Goal: Communication & Community: Answer question/provide support

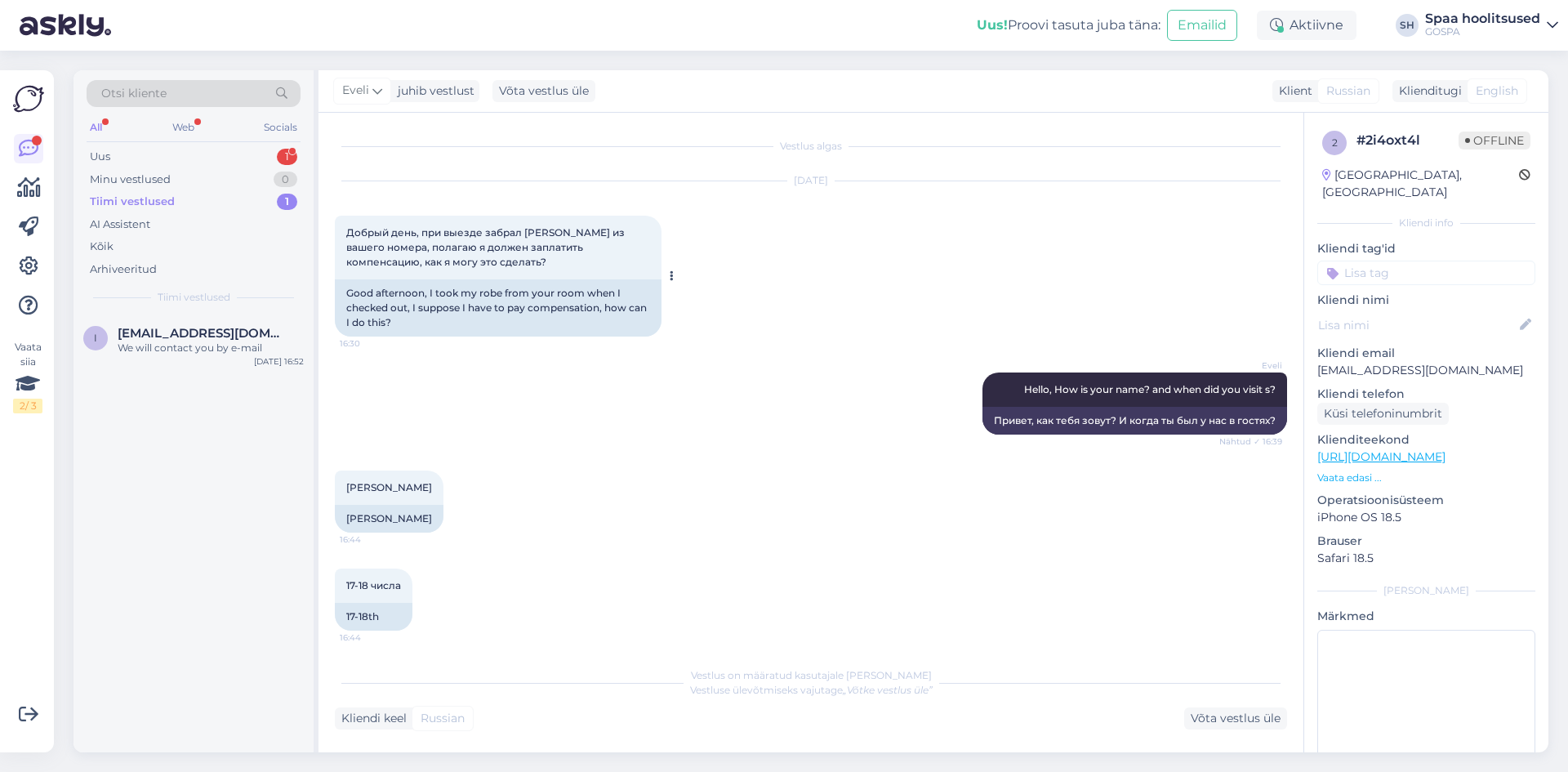
scroll to position [102, 0]
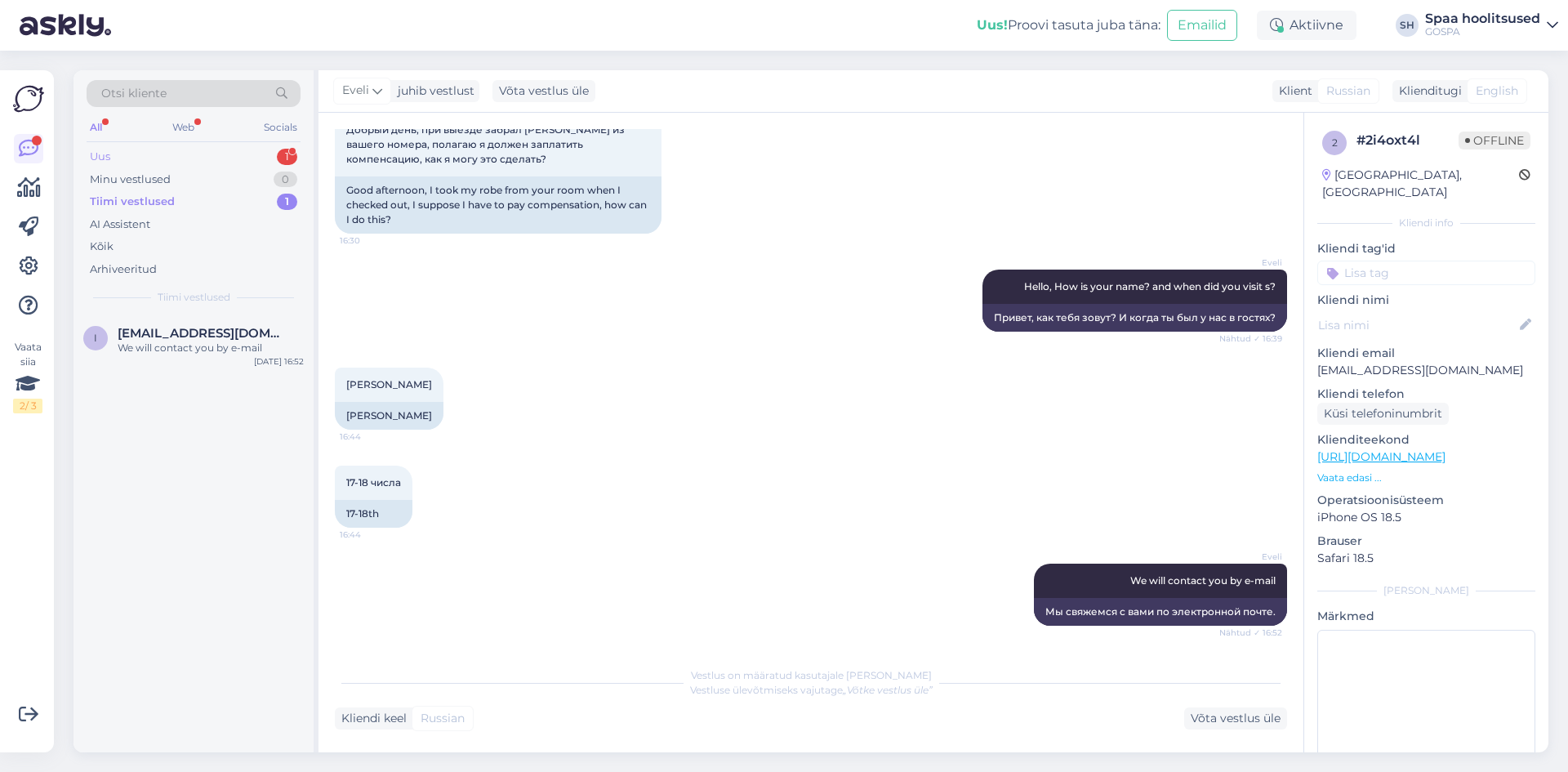
click at [179, 152] on div "Uus 1" at bounding box center [193, 157] width 214 height 23
click at [208, 366] on div "Hello, I came to your spa [DATE] and loved the Phytomer Detoks Body treatment. …" at bounding box center [210, 355] width 186 height 30
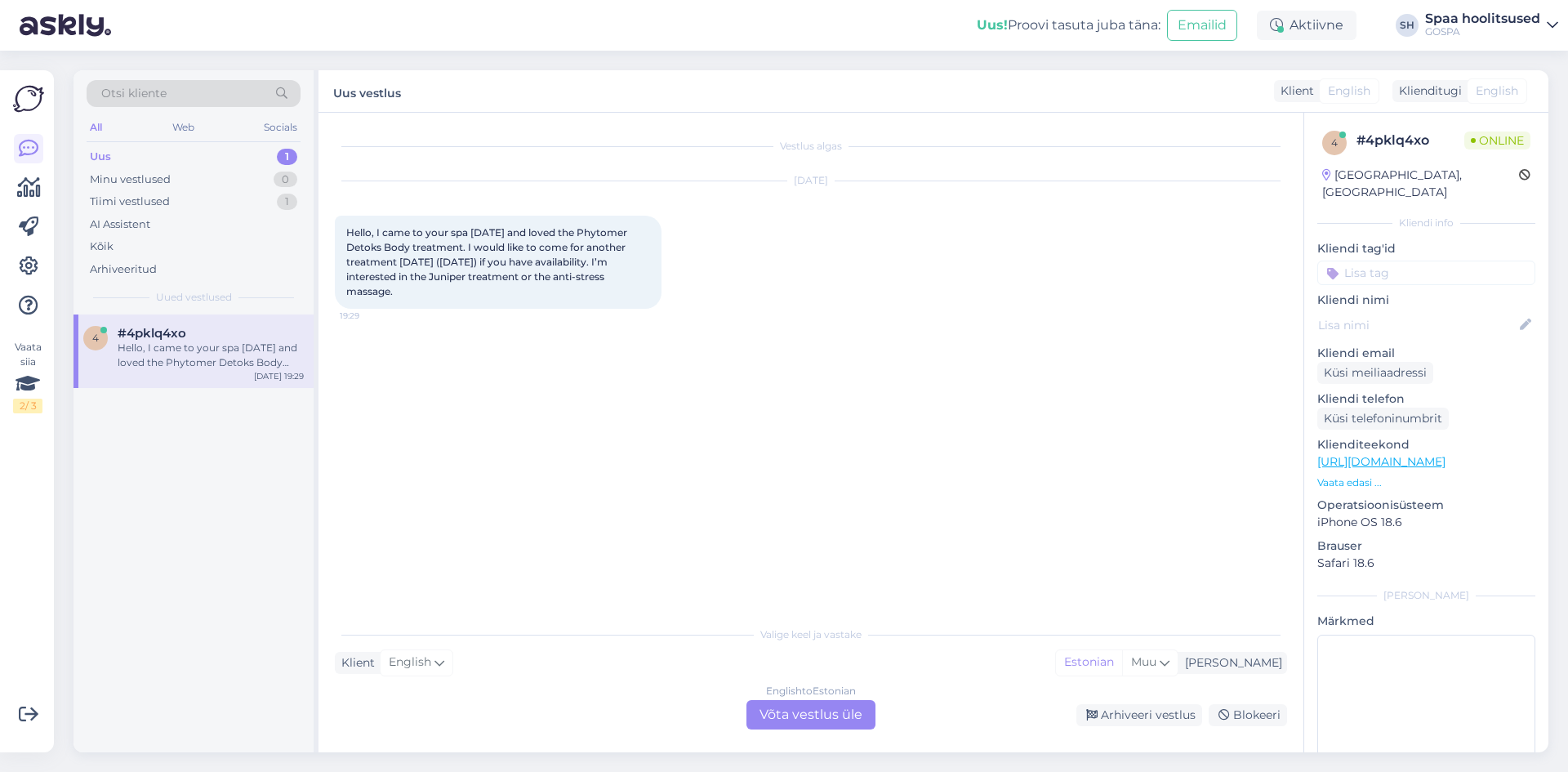
scroll to position [0, 0]
click at [799, 713] on div "English to Estonian Võta vestlus üle" at bounding box center [811, 715] width 129 height 30
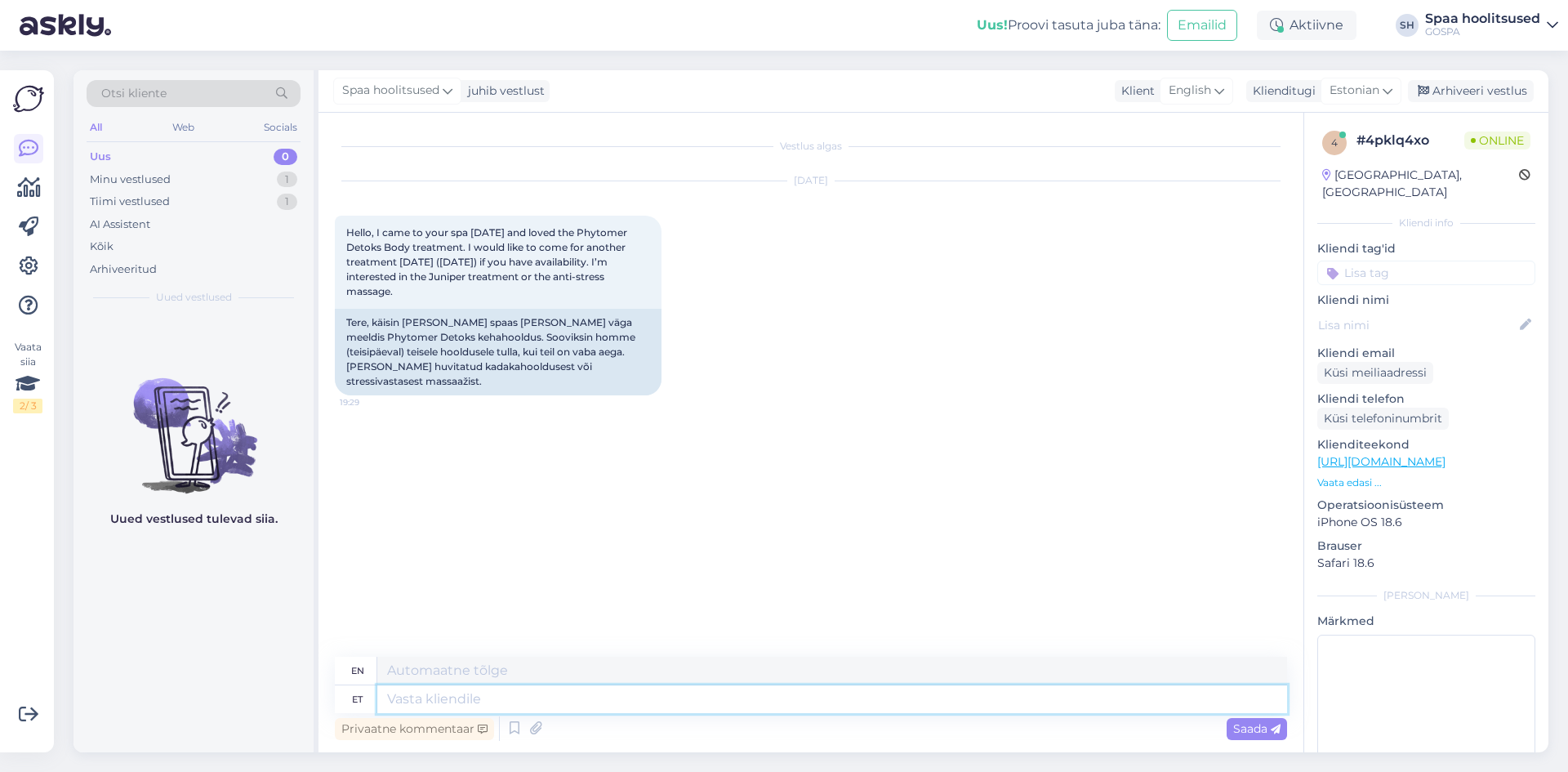
click at [567, 699] on textarea at bounding box center [832, 699] width 910 height 28
type textarea "Tere"
type textarea "Hello"
type textarea "Tere."
type textarea "Hello."
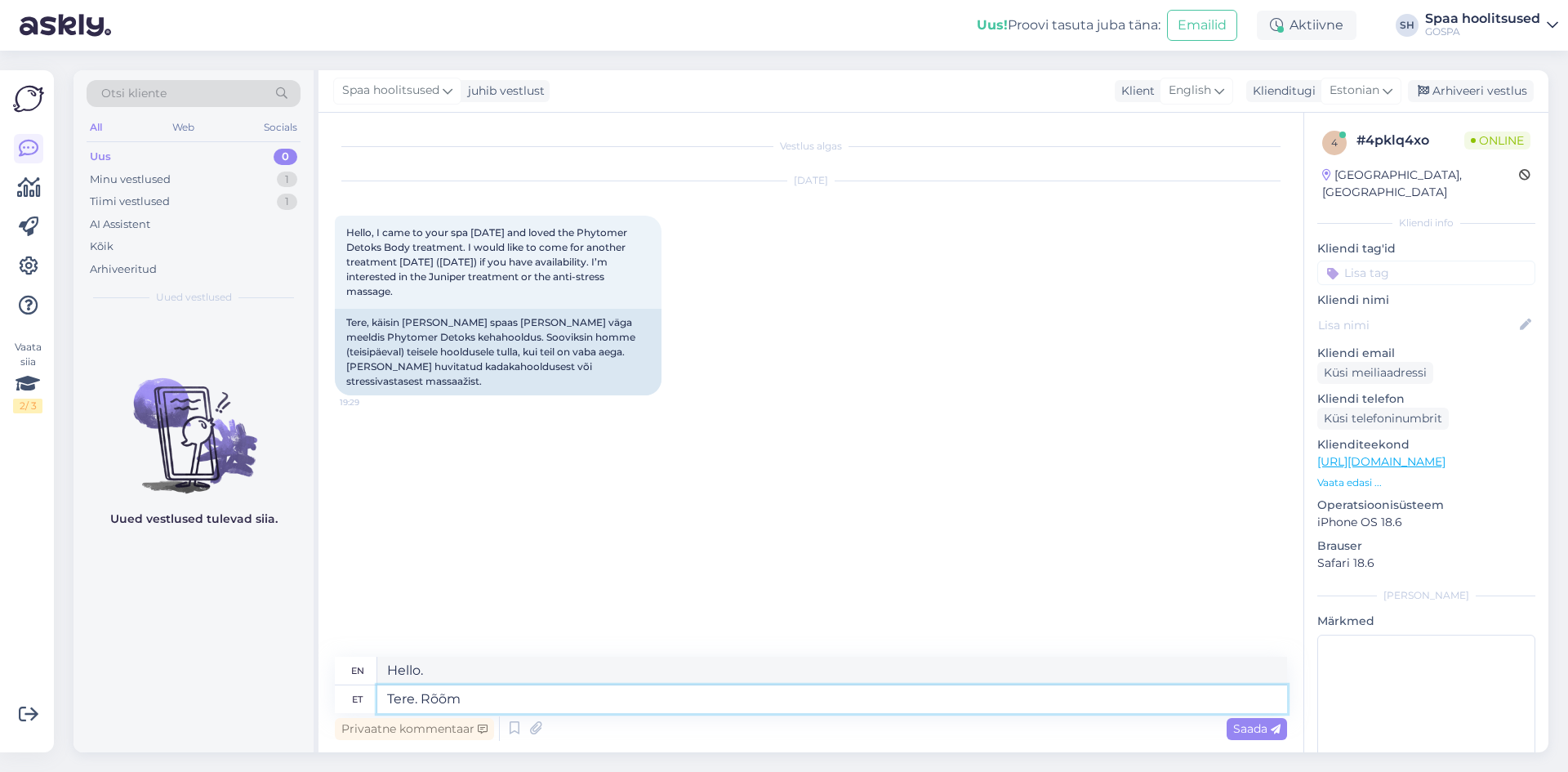
type textarea "Tere. Rõõm"
type textarea "Hello. Joy"
type textarea "Tere. Rõõm kuu"
type textarea "Hello. Happy month"
type textarea "Tere. Rõõm kuulda"
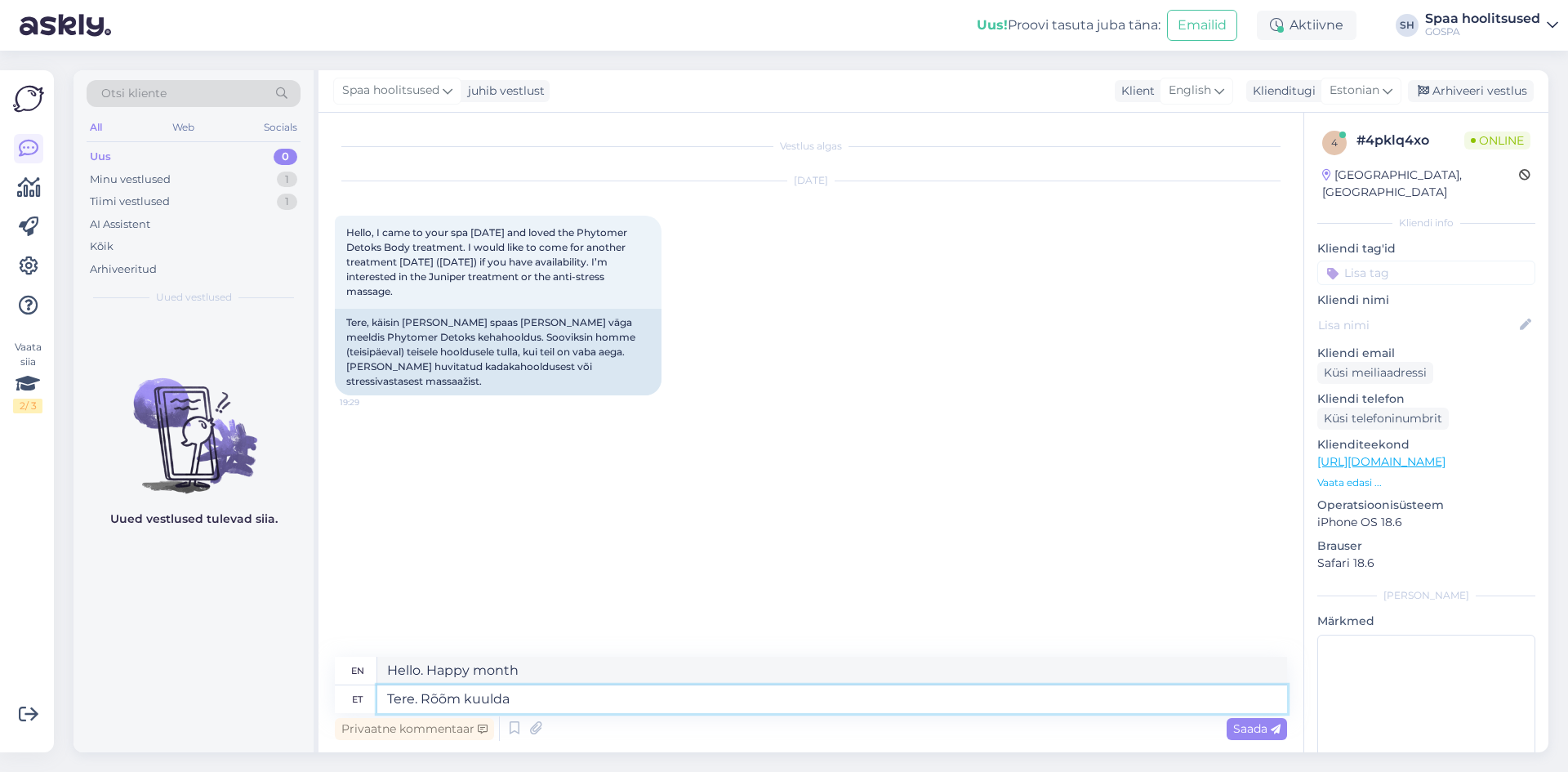
type textarea "Hello. Nice to hear from you."
type textarea "Tere. Rõõm kuulda, e"
type textarea "Hello. Nice to hear from you,"
type textarea "Tere. Rõõm kuulda, et"
type textarea "Hello. Glad to hear that."
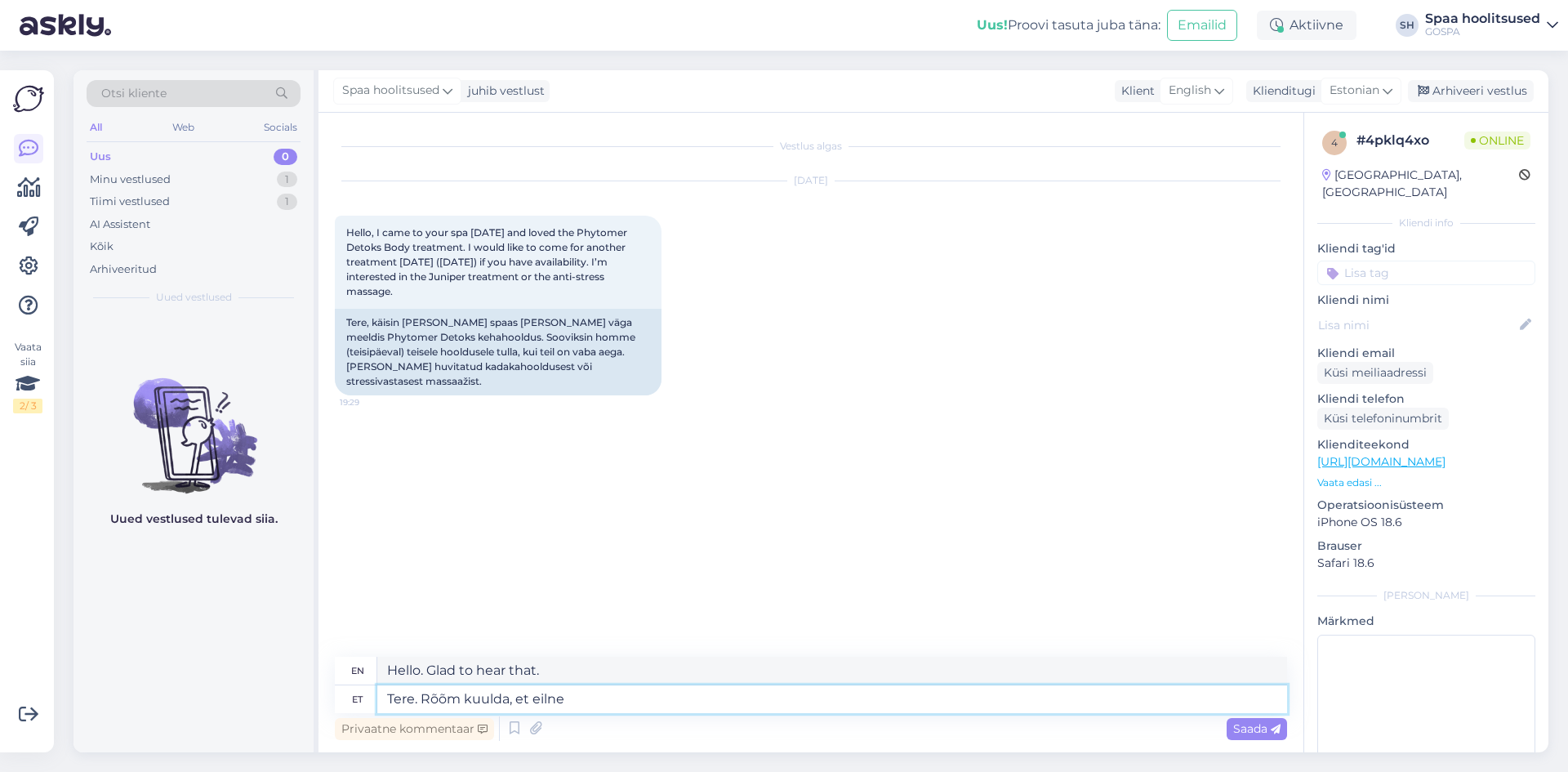
type textarea "Tere. Rõõm kuulda, et eilne"
type textarea "Hello. Glad to hear that [DATE]"
type textarea "Tere. Rõõm kuulda, et eilne hoolitsus"
type textarea "Hello. Glad to hear that [DATE] treatment"
type textarea "Tere. Rõõm kuulda, et eilne hoolitsus teile"
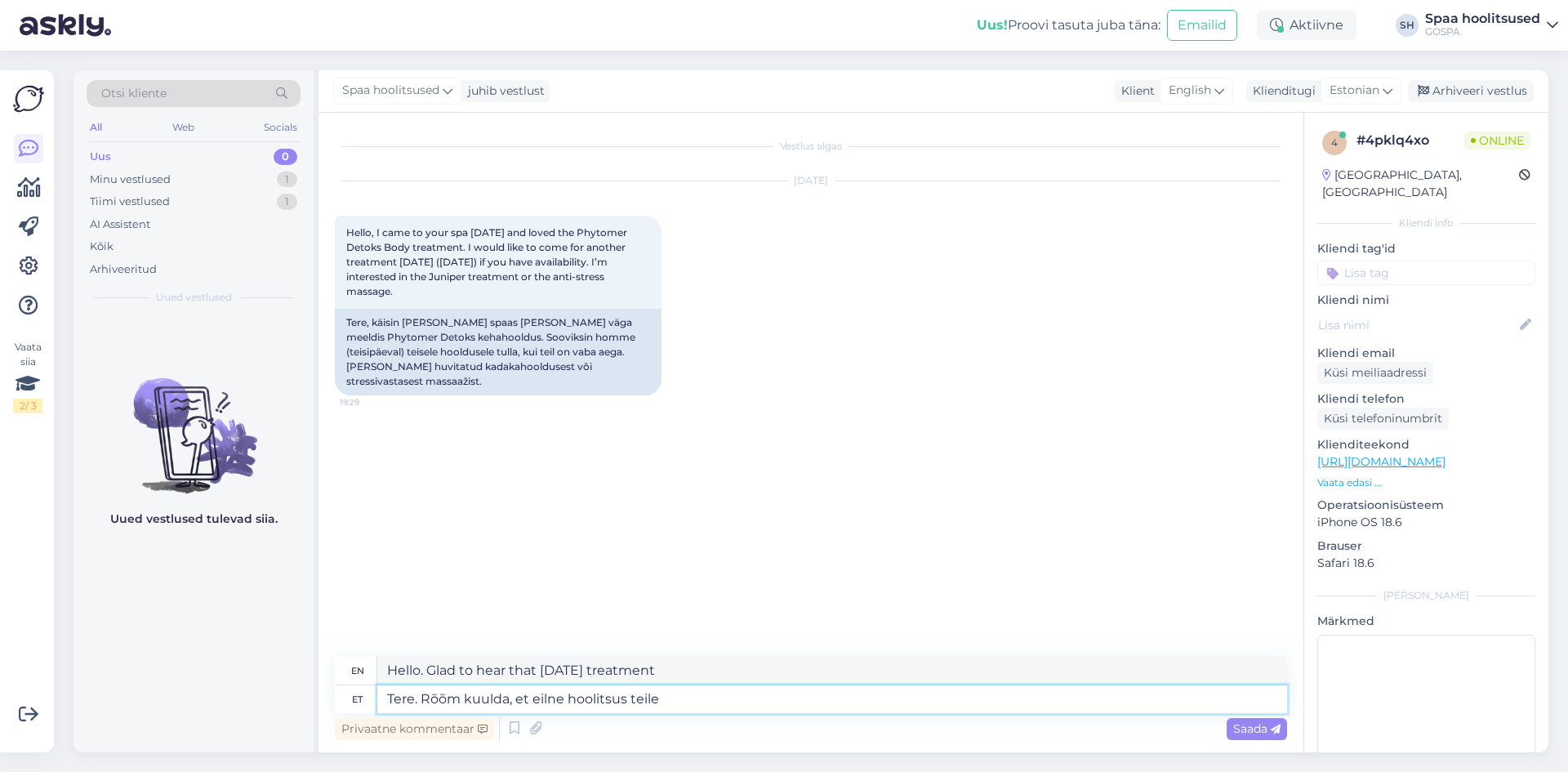
type textarea "Hello. Glad to hear that [DATE] treatment was good for you."
type textarea "Tere. Rõõm kuulda, et eilne hoolitsus teile meeldis."
type textarea "Hello. Glad to hear that you enjoyed [DATE] treatment."
type textarea "Tere. Rõõm kuulda, et eilne hoolitsus teile meeldis. Kada"
type textarea "Hello. Glad to hear that you enjoyed [DATE] treatment. Kada"
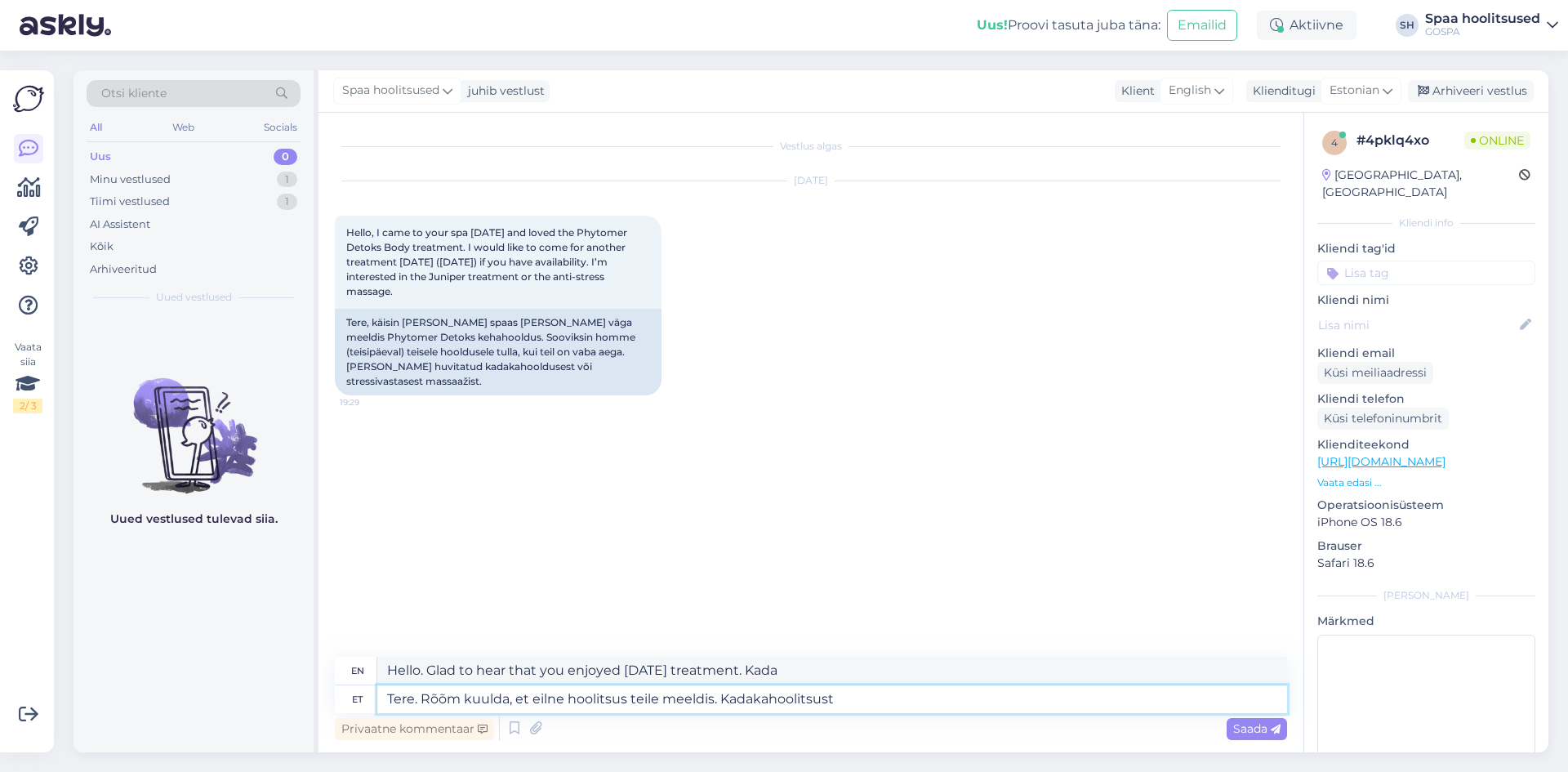
type textarea "Tere. Rõõm kuulda, et eilne hoolitsus teile meeldis. Kadakahoolitsust"
type textarea "Hello. Glad to hear that you enjoyed [DATE] treatment. Juniper treatment"
type textarea "Tere. Rõõm kuulda, et eilne hoolitsus teile meeldis. Kadakahoolitsust saaem"
type textarea "Hello. Glad to hear that you enjoyed [DATE] treatment. We received the juniper …"
type textarea "Tere. Rõõm kuulda, et eilne hoolitsus teile meeldis. Kadakahoolitsust sae"
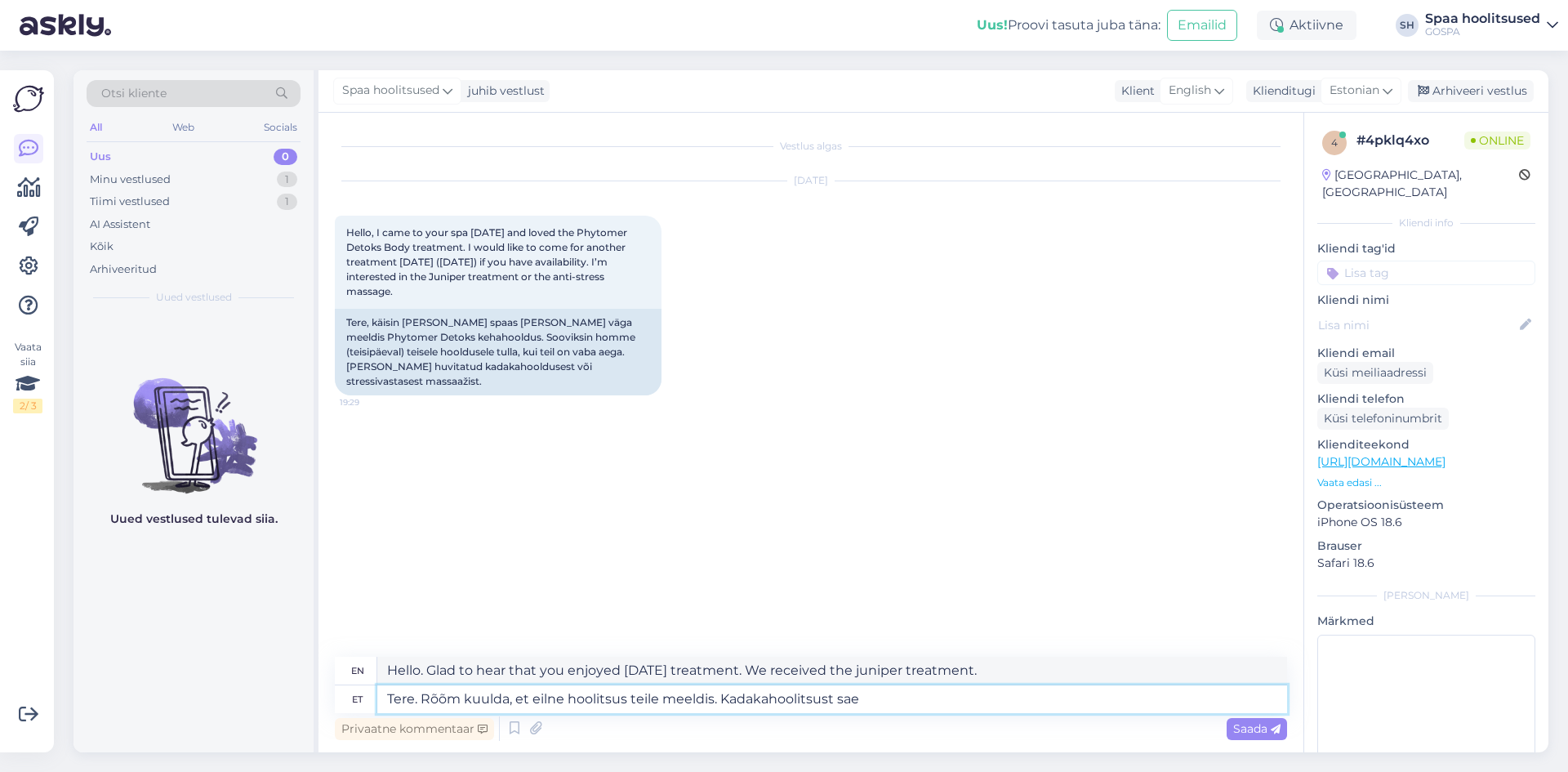
type textarea "Hello. Glad to hear that you enjoyed [DATE] treatment. Juniper treatment you"
type textarea "Tere. Rõõm kuulda, et eilne hoolitsus teile meeldis. Kadakahoolitsust saame"
type textarea "Hello. Glad to hear that you enjoyed [DATE] treatment. We can provide juniper t…"
type textarea "Tere. Rõõm kuulda, et eilne hoolitsus teile meeldis. Kadakahoolitsust saame hom…"
type textarea "Hello. Glad to hear you enjoyed [DATE] treatment. We will have the juniper trea…"
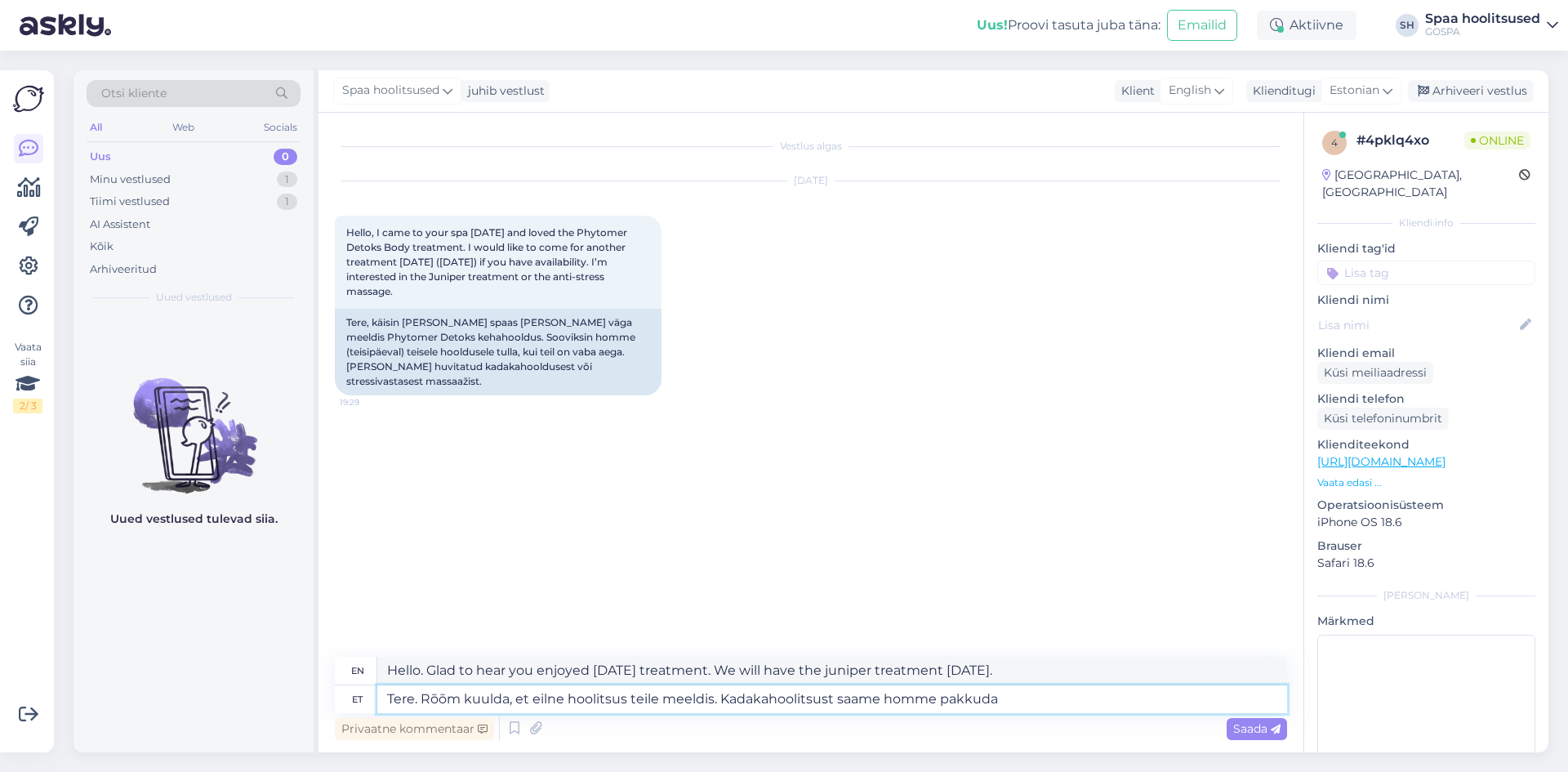
type textarea "Tere. Rõõm kuulda, et eilne hoolitsus teile meeldis. Kadakahoolitsust saame hom…"
type textarea "Hello. Glad to hear that you enjoyed [DATE] treatment. We can offer the juniper…"
type textarea "Tere. Rõõm kuulda, et eilne hoolitsus teile meeldis. Kadakahoolitsust saame hom…"
type textarea "Hello. Glad to hear that you enjoyed [DATE] treatment. We can offer you the jun…"
type textarea "Tere. Rõõm kuulda, et eilne hoolitsus teile meeldis. Kadakahoolitsust saame hom…"
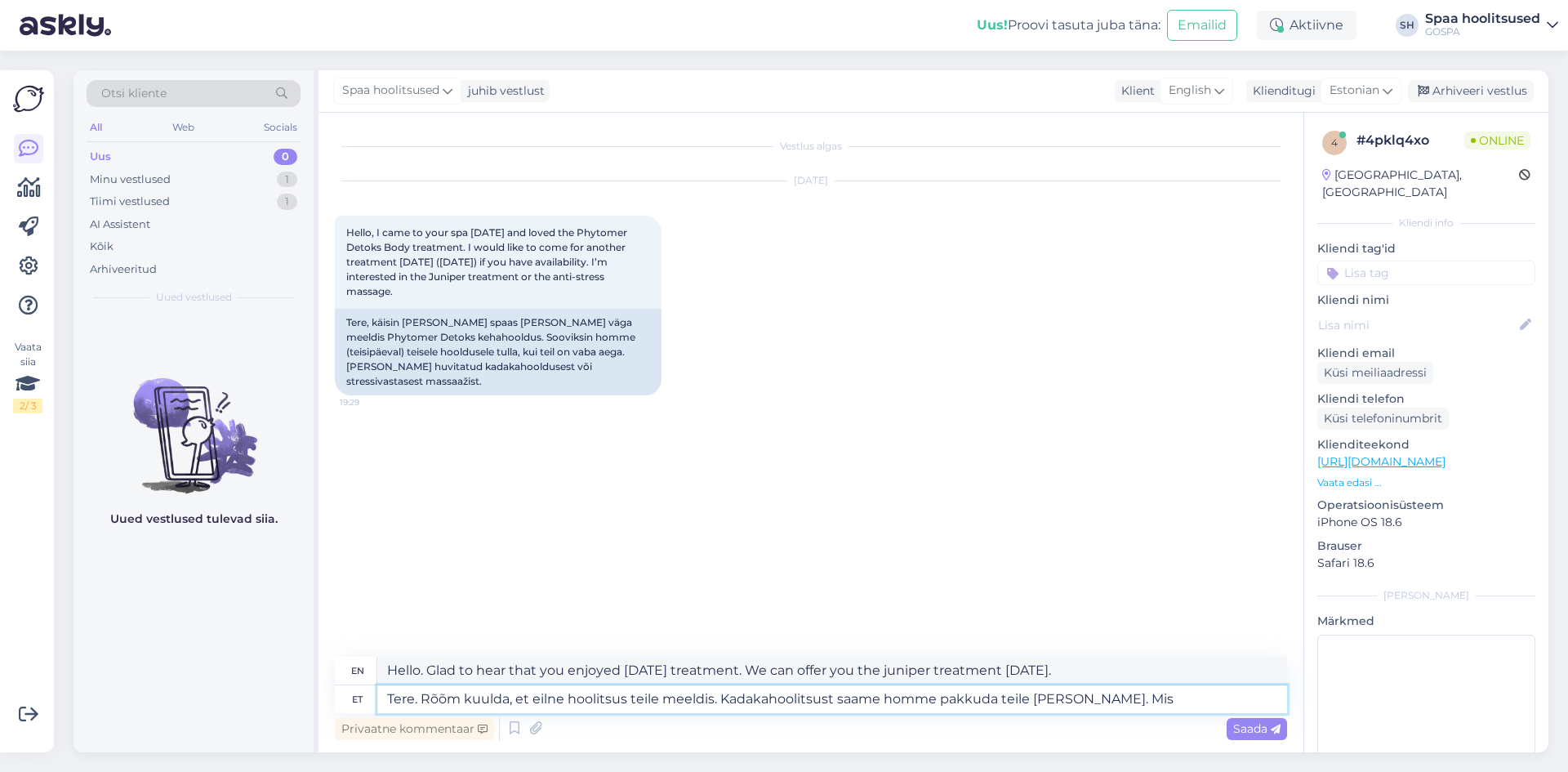
type textarea "Hello. Glad to hear that you enjoyed [DATE] treatment. We can offer you the jun…"
type textarea "Tere. Rõõm kuulda, et eilne hoolitsus teile meeldis. Kadakahoolitsust saame hom…"
type textarea "Hello. Glad to hear that you enjoyed [DATE] treatment. We can offer you the jun…"
type textarea "Tere. Rõõm kuulda, et eilne hoolitsus teile meeldis. Kadakahoolitsust saame hom…"
type textarea "Hello. Glad to hear that you enjoyed [DATE] treatment. We can offer you the jun…"
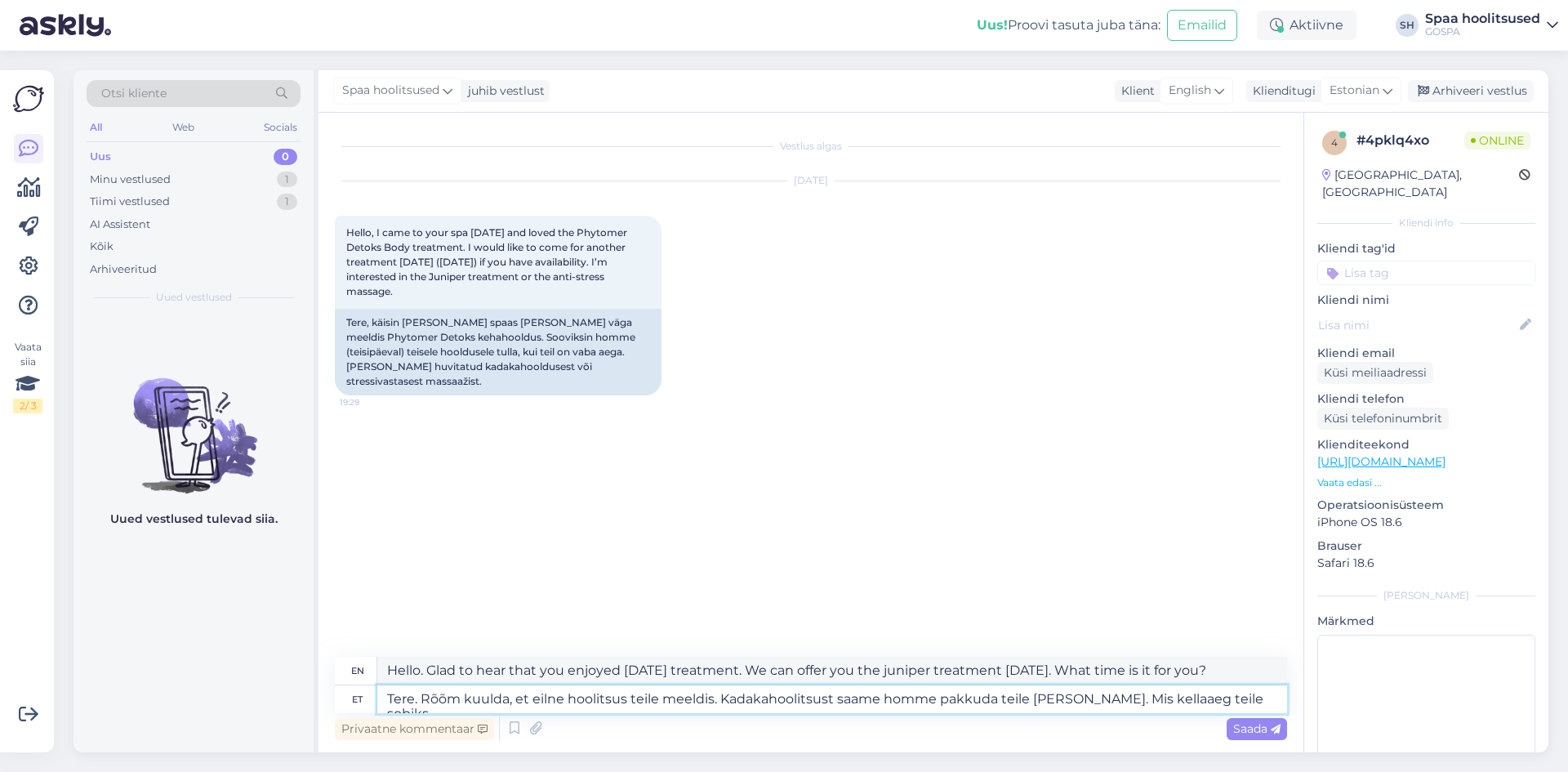
type textarea "Tere. Rõõm kuulda, et eilne hoolitsus teile meeldis. Kadakahoolitsust saame hom…"
type textarea "Hello. Glad to hear that you enjoyed [DATE] treatment. We can offer you the jun…"
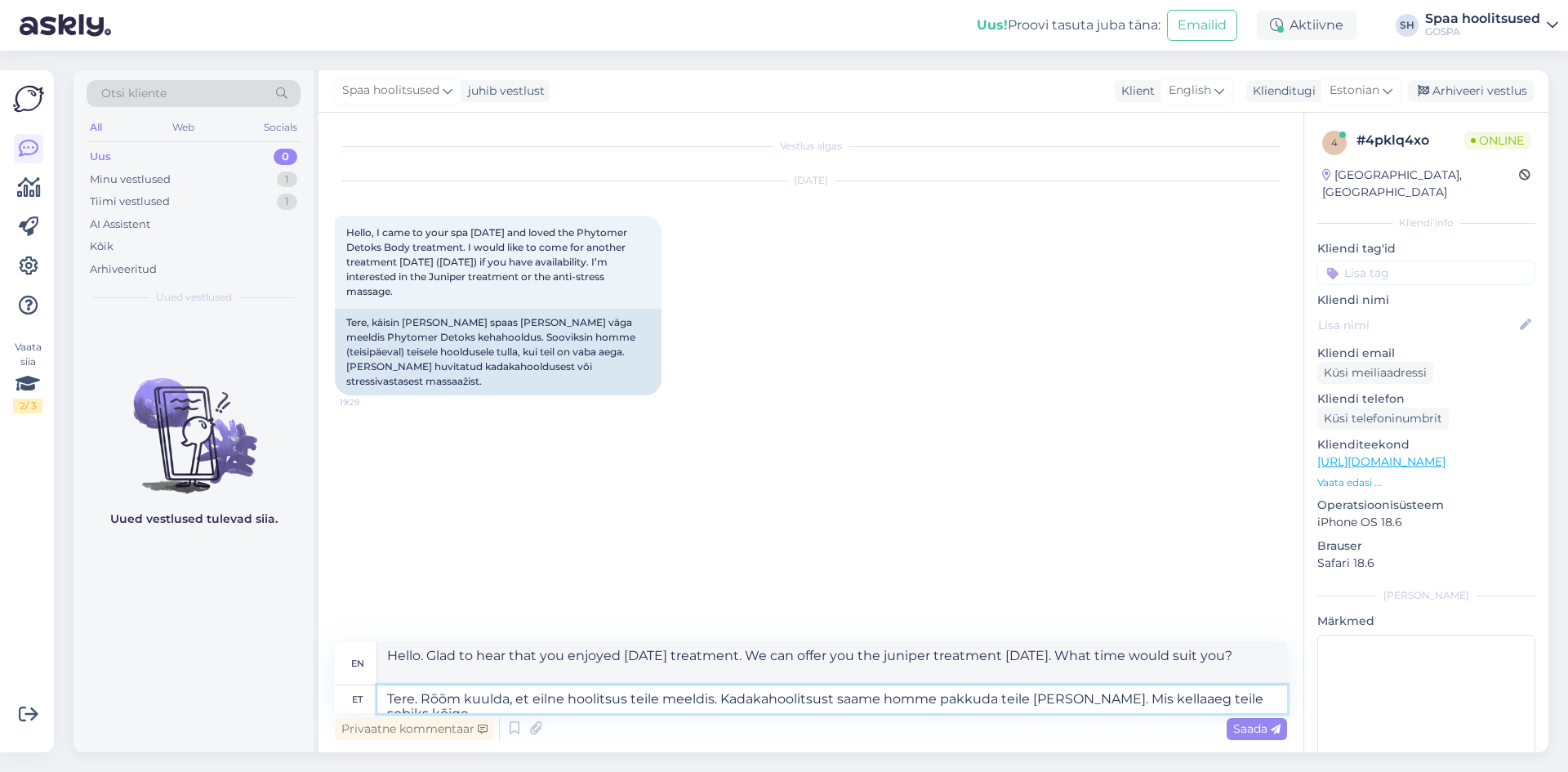
type textarea "Tere. Rõõm kuulda, et eilne hoolitsus teile meeldis. Kadakahoolitsust saame hom…"
type textarea "Hello. Glad to hear that you enjoyed [DATE] treatment. We can offer you the jun…"
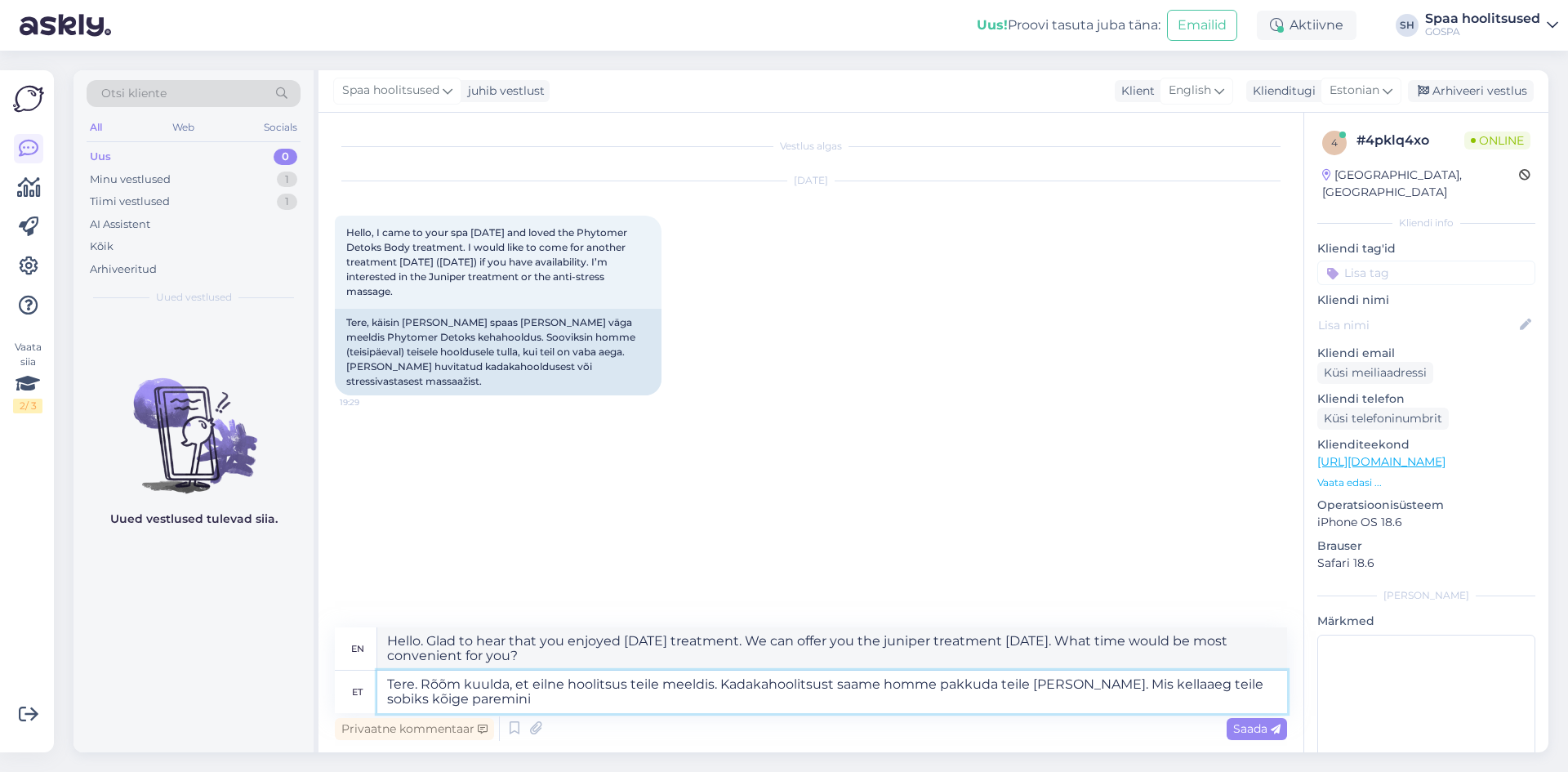
type textarea "Tere. Rõõm kuulda, et eilne hoolitsus teile meeldis. Kadakahoolitsust saame hom…"
type textarea "Hello. Glad to hear that you enjoyed [DATE] treatment. We can offer you the jun…"
click at [1119, 689] on textarea "Tere. Rõõm kuulda, et eilne hoolitsus teile meeldis. Kadakahoolitsust saame hom…" at bounding box center [832, 691] width 910 height 42
type textarea "Tere. Rõõm kuulda, et eilne hoolitsus teile meeldis. Kadakahoolitsust saame hom…"
click at [1256, 733] on span "Saada" at bounding box center [1256, 728] width 47 height 15
